Goal: Task Accomplishment & Management: Use online tool/utility

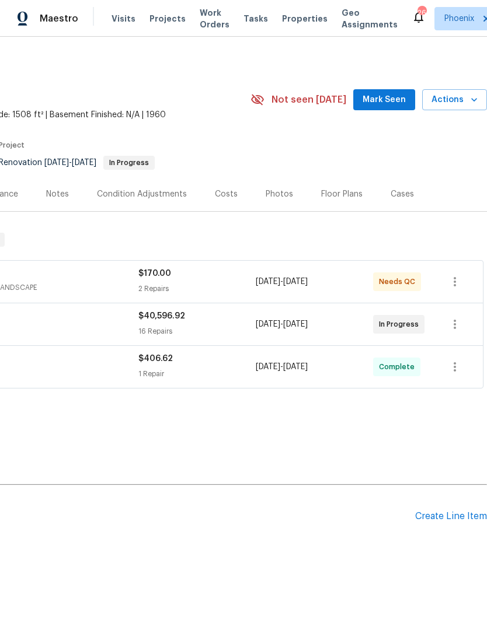
click at [392, 107] on span "Mark Seen" at bounding box center [383, 100] width 43 height 15
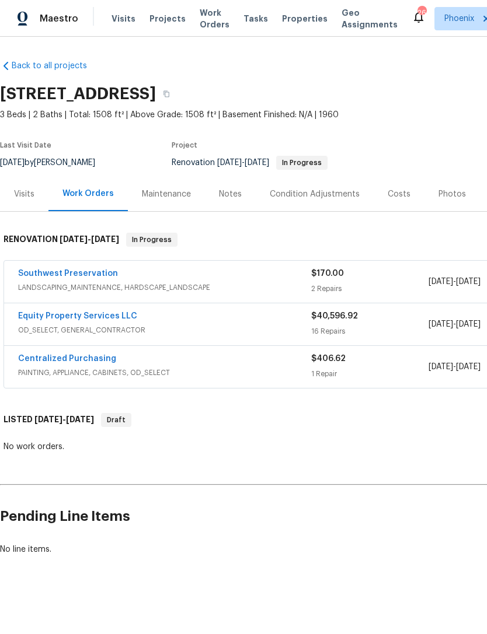
click at [229, 200] on div "Notes" at bounding box center [230, 194] width 23 height 12
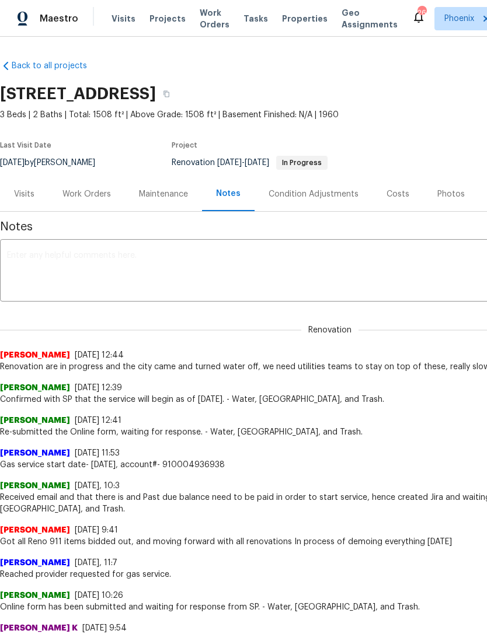
click at [67, 282] on textarea at bounding box center [329, 272] width 645 height 41
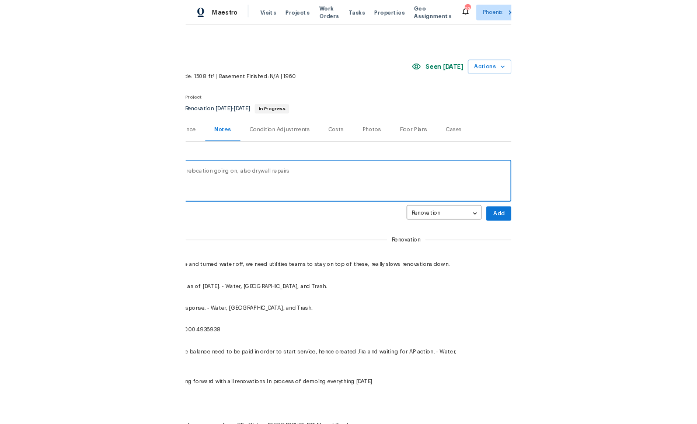
scroll to position [0, 173]
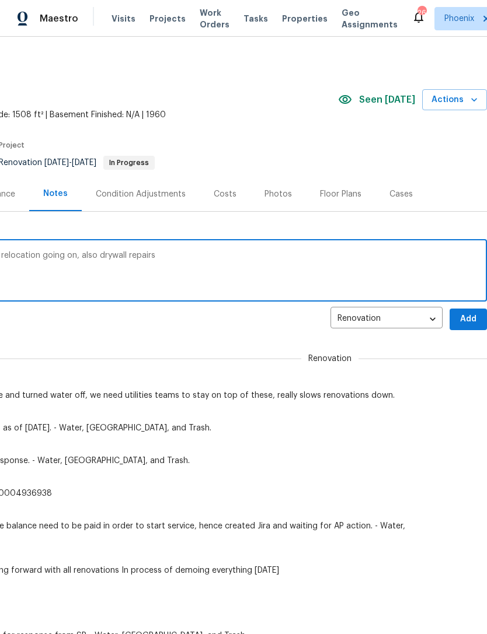
type textarea "All flooring removed, plumbing repairs and relocation going on, also drywall re…"
click at [469, 327] on span "Add" at bounding box center [468, 319] width 19 height 15
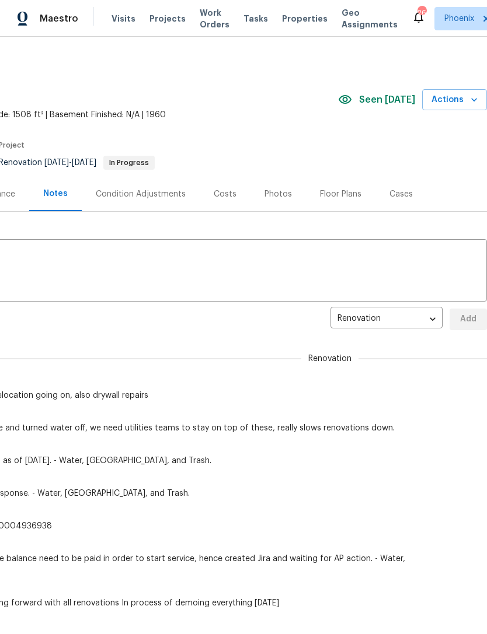
click at [473, 102] on icon "button" at bounding box center [474, 100] width 6 height 4
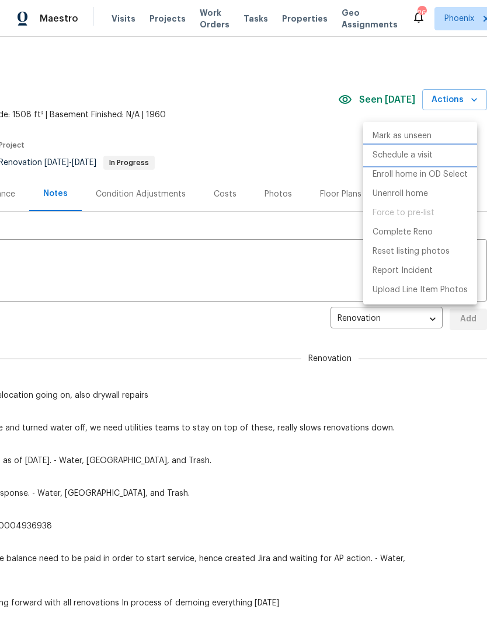
click at [404, 158] on p "Schedule a visit" at bounding box center [402, 155] width 60 height 12
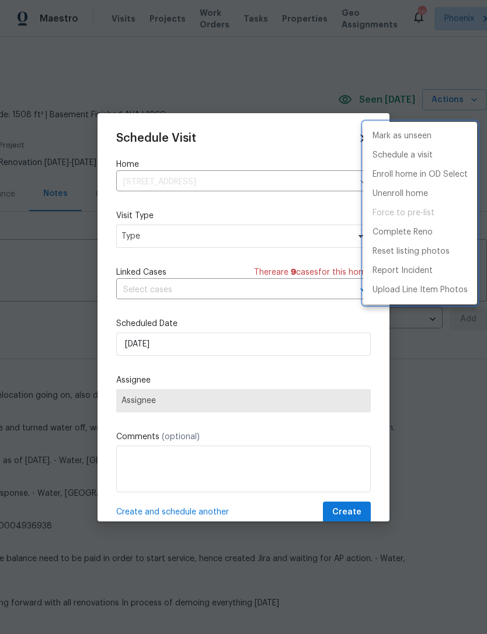
click at [180, 348] on div at bounding box center [243, 317] width 487 height 634
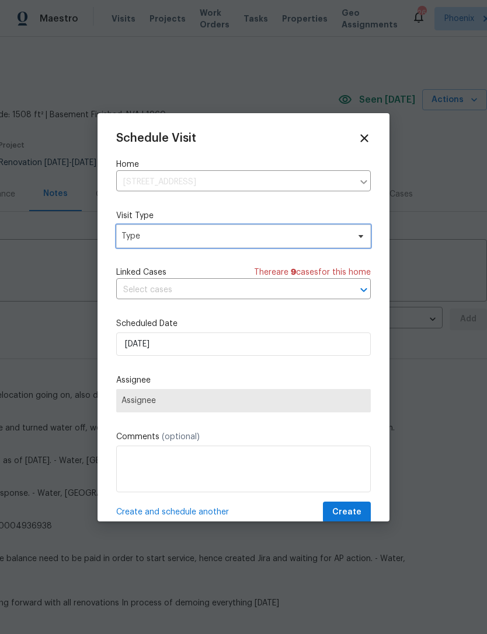
click at [185, 238] on span "Type" at bounding box center [234, 236] width 227 height 12
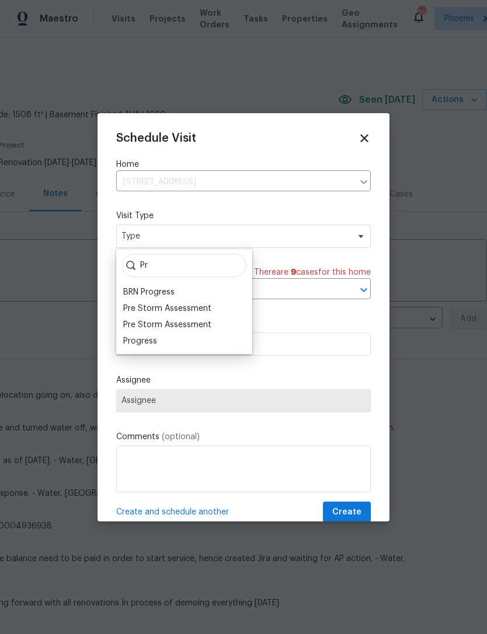
type input "Pr"
click at [148, 337] on div "Progress" at bounding box center [140, 342] width 34 height 12
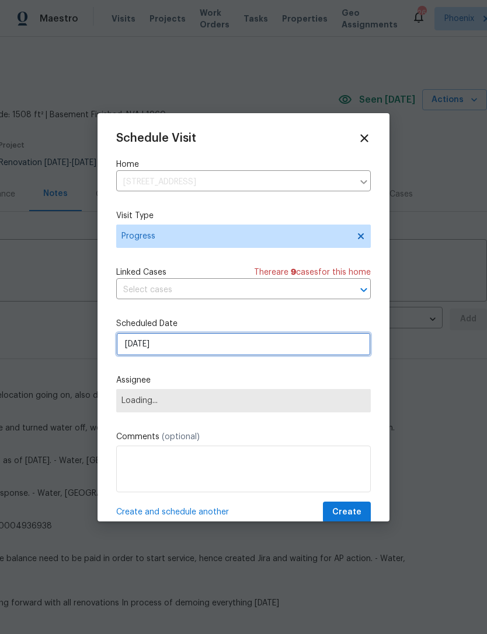
click at [202, 341] on input "[DATE]" at bounding box center [243, 344] width 254 height 23
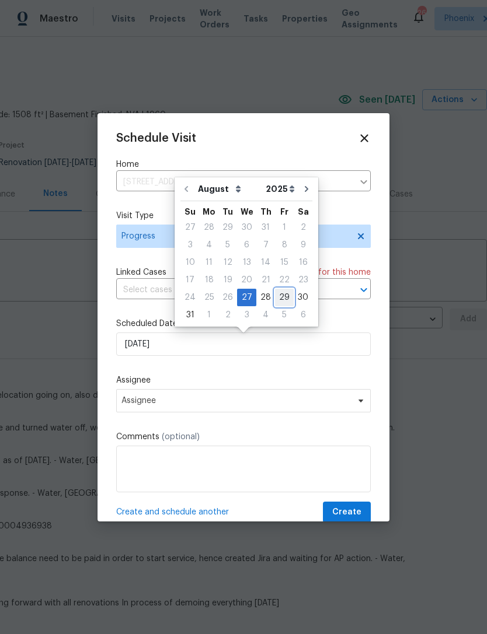
click at [282, 294] on div "29" at bounding box center [284, 297] width 19 height 16
type input "[DATE]"
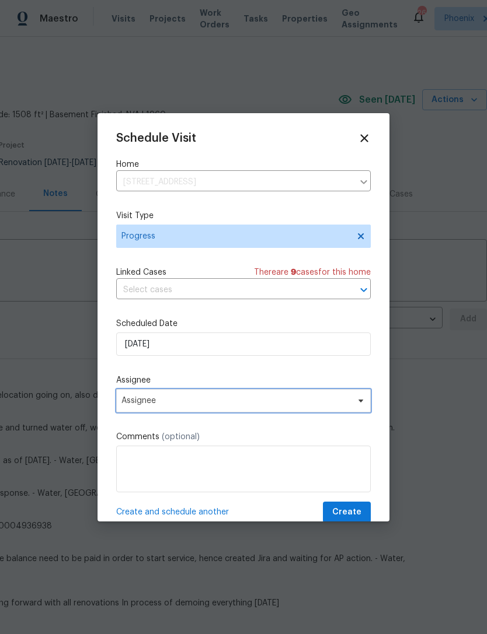
click at [300, 404] on span "Assignee" at bounding box center [235, 400] width 229 height 9
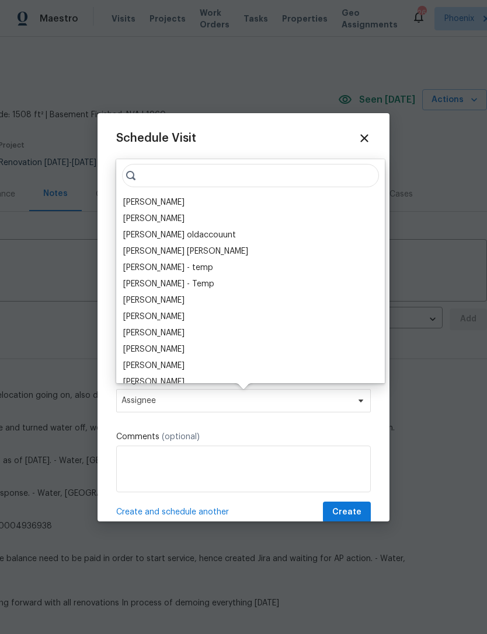
click at [173, 208] on div "[PERSON_NAME]" at bounding box center [153, 203] width 61 height 12
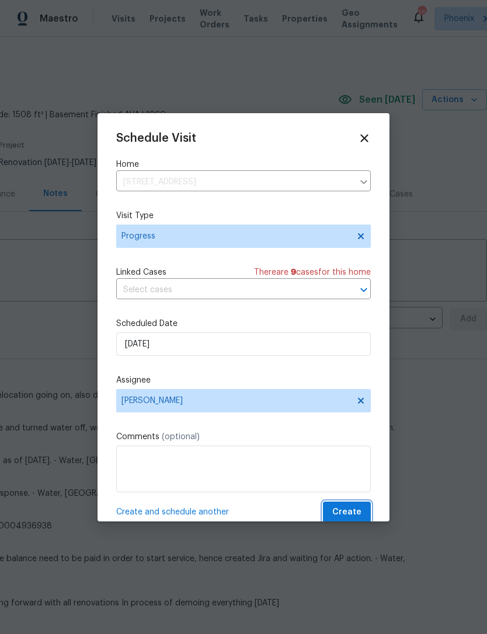
click at [356, 511] on span "Create" at bounding box center [346, 512] width 29 height 15
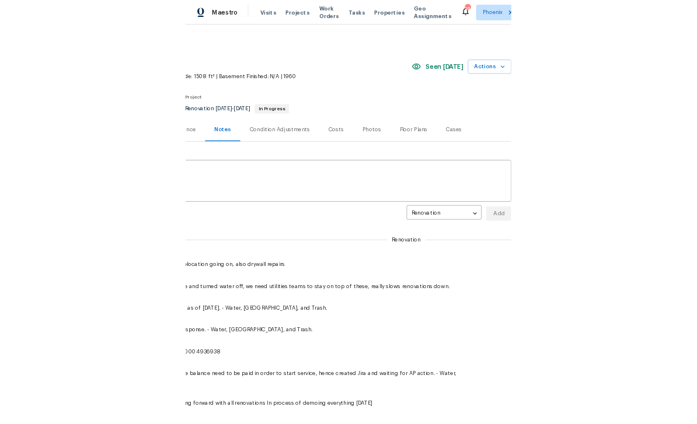
scroll to position [0, 0]
